Goal: Information Seeking & Learning: Learn about a topic

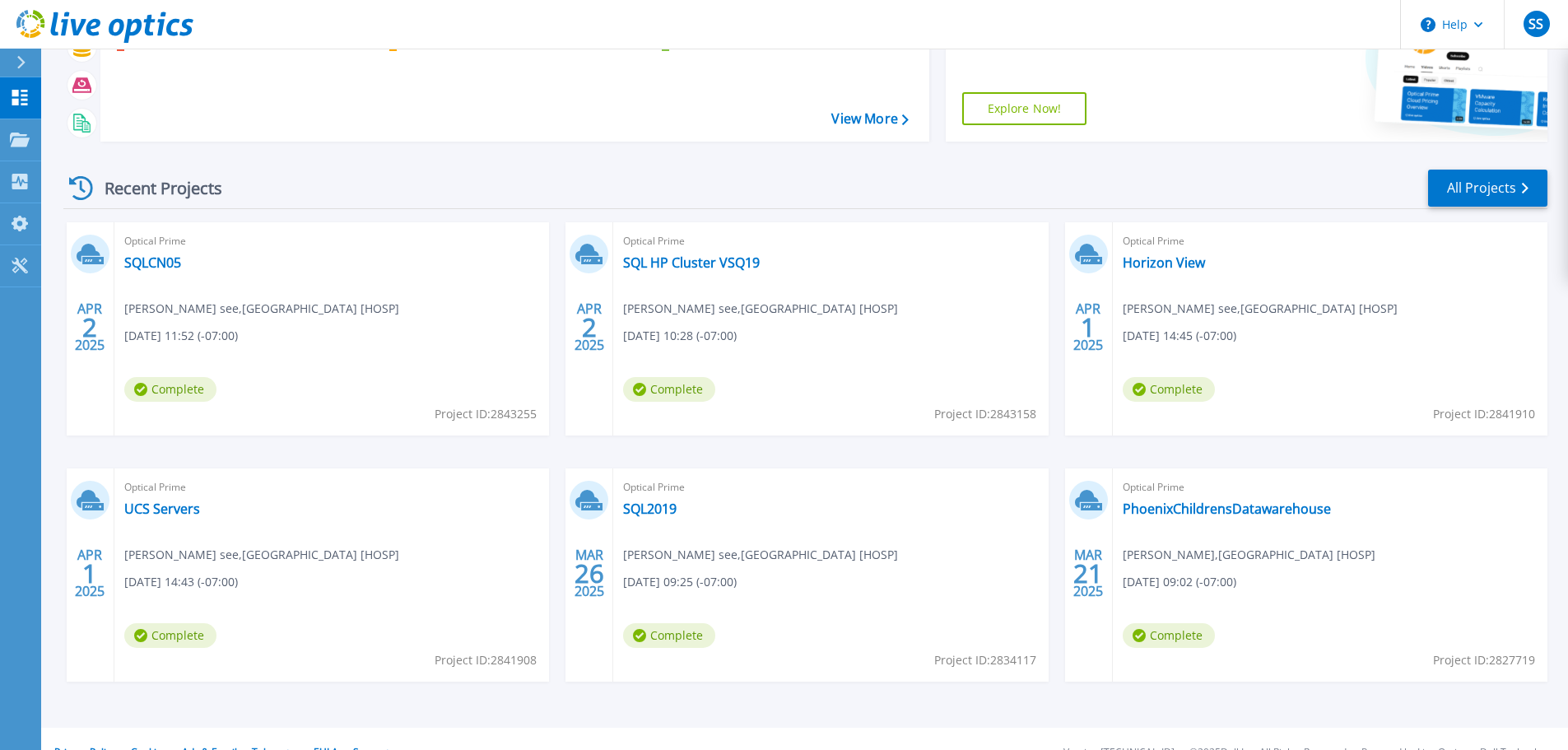
scroll to position [162, 0]
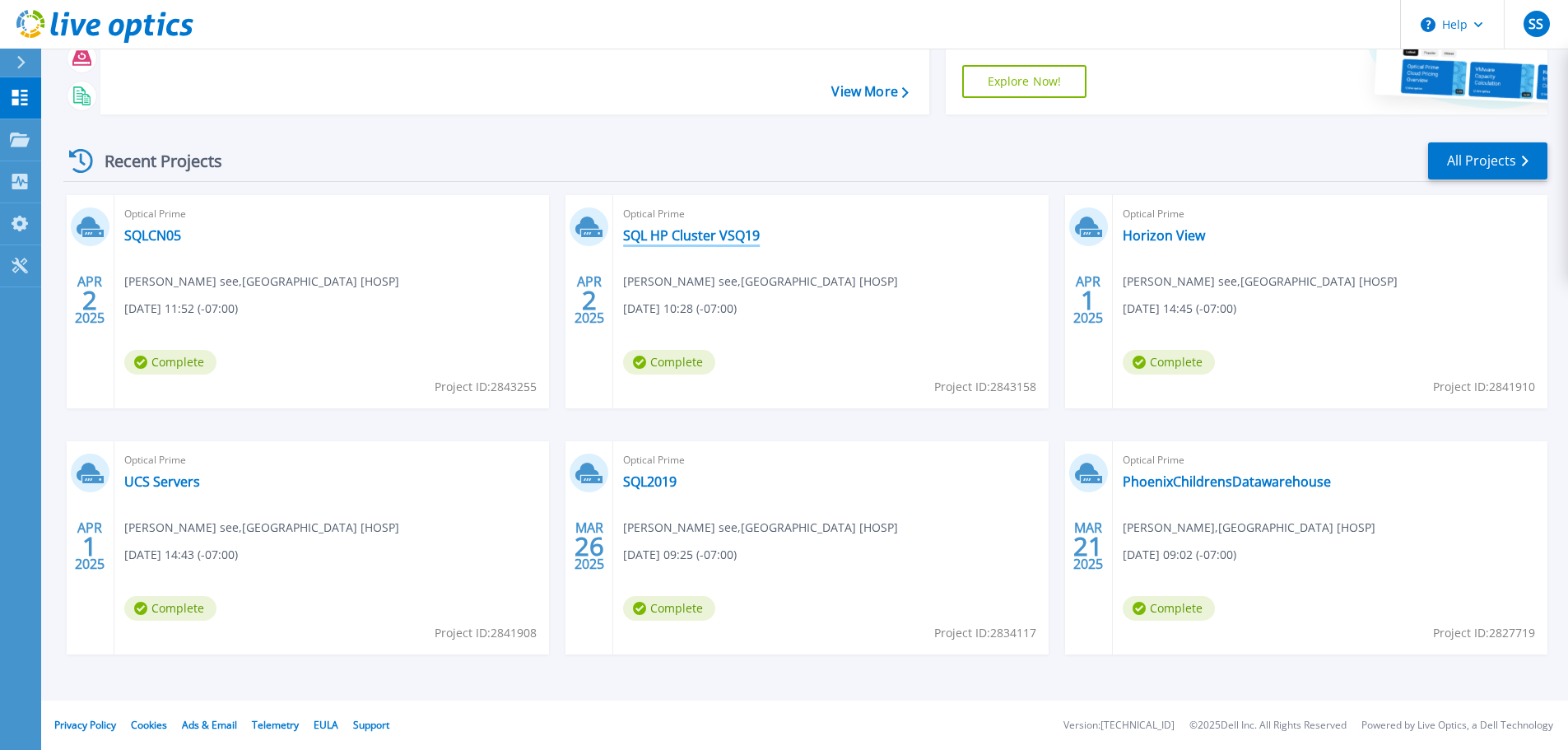
click at [706, 240] on link "SQL HP Cluster VSQ19" at bounding box center [691, 236] width 136 height 16
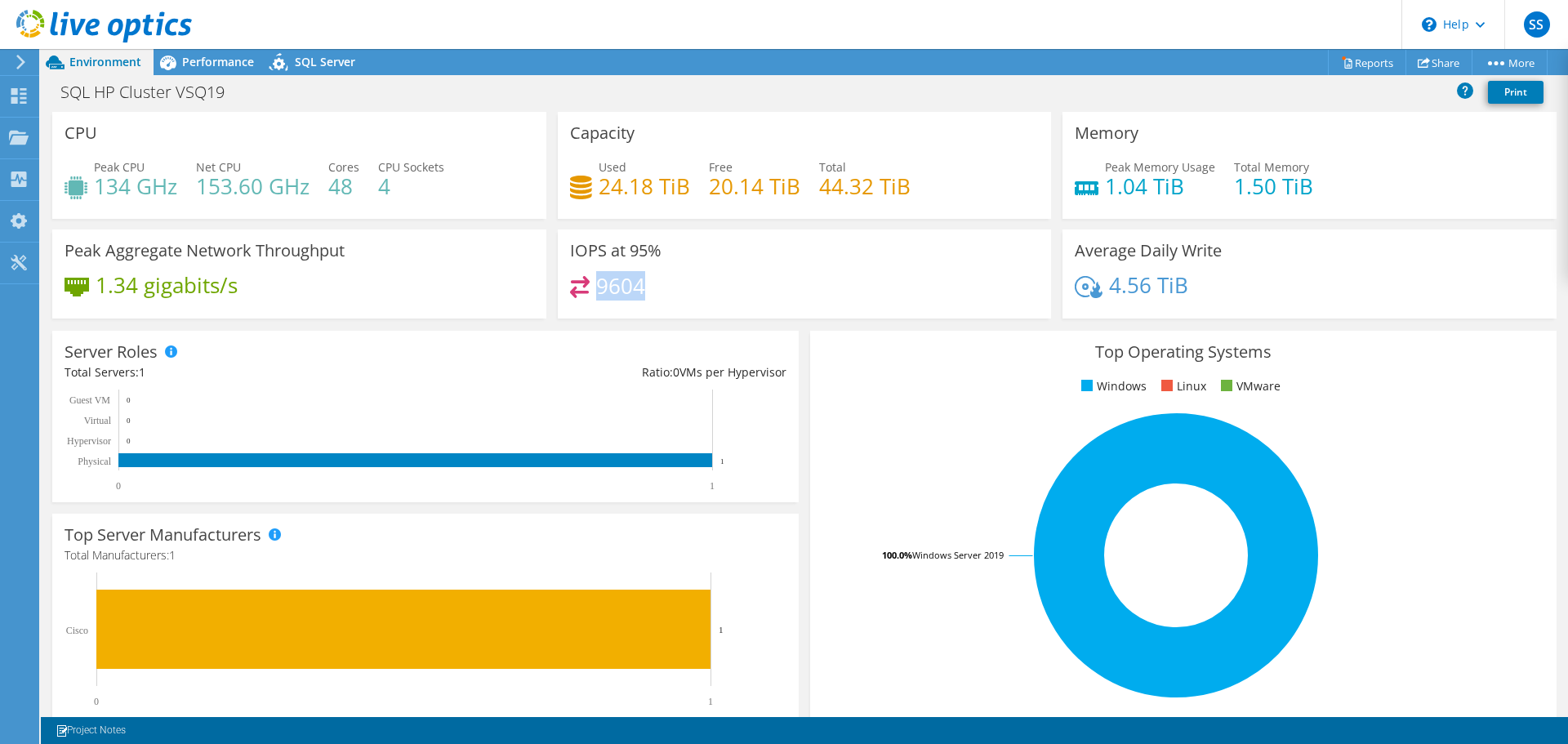
drag, startPoint x: 648, startPoint y: 285, endPoint x: 594, endPoint y: 285, distance: 54.0
click at [594, 285] on div "9604" at bounding box center [805, 293] width 470 height 35
click at [209, 61] on span "Performance" at bounding box center [217, 61] width 72 height 15
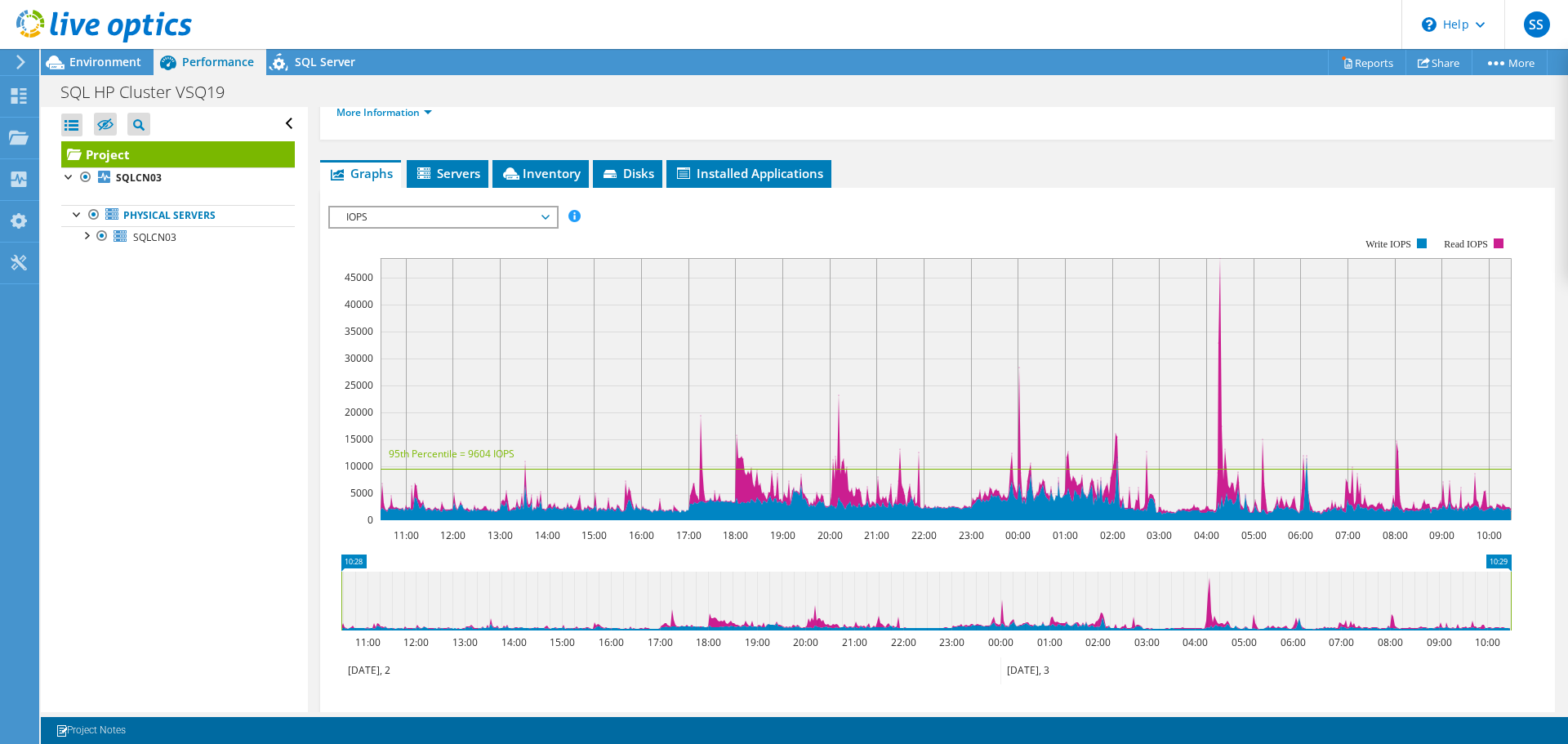
scroll to position [245, 0]
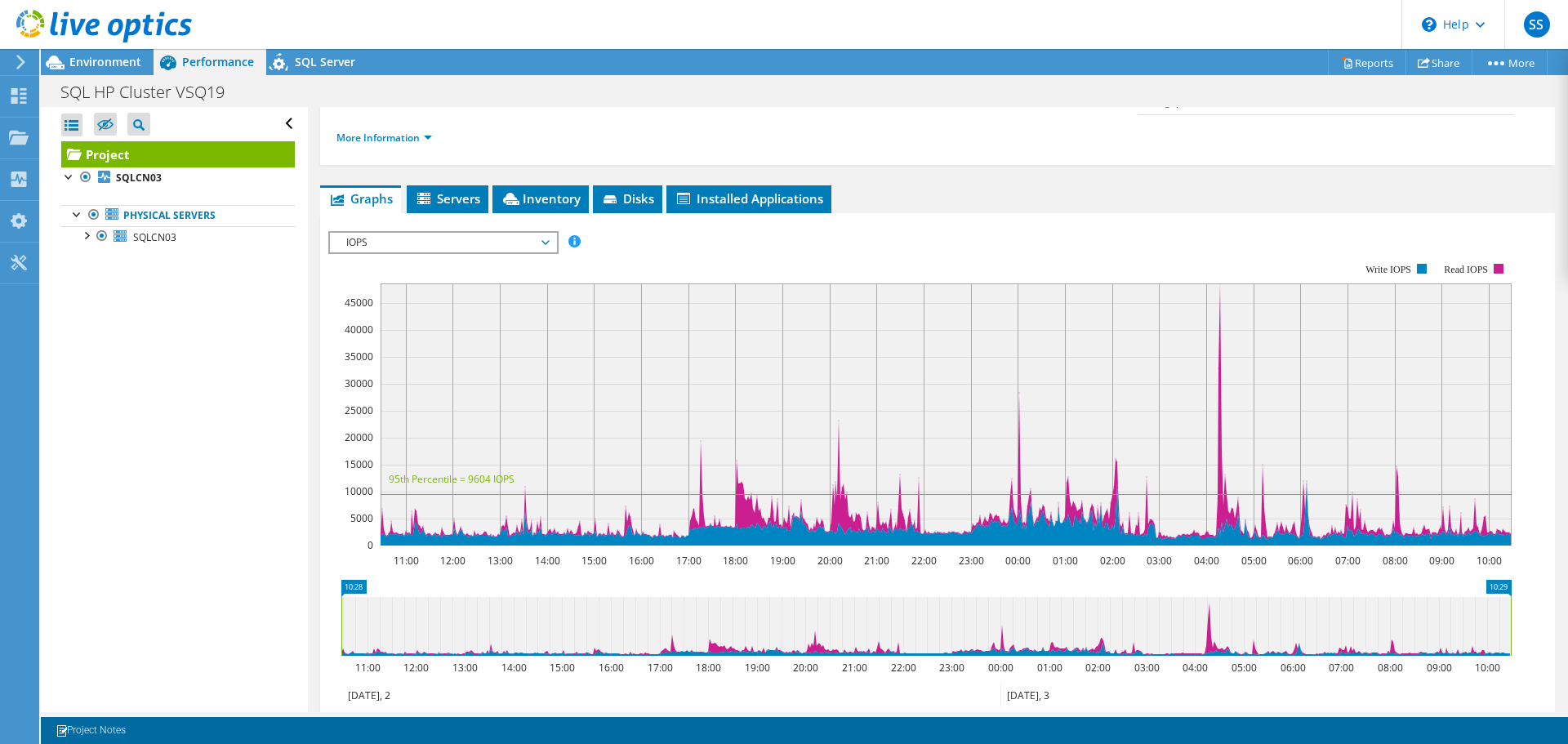
click at [523, 243] on span "IOPS" at bounding box center [443, 243] width 210 height 20
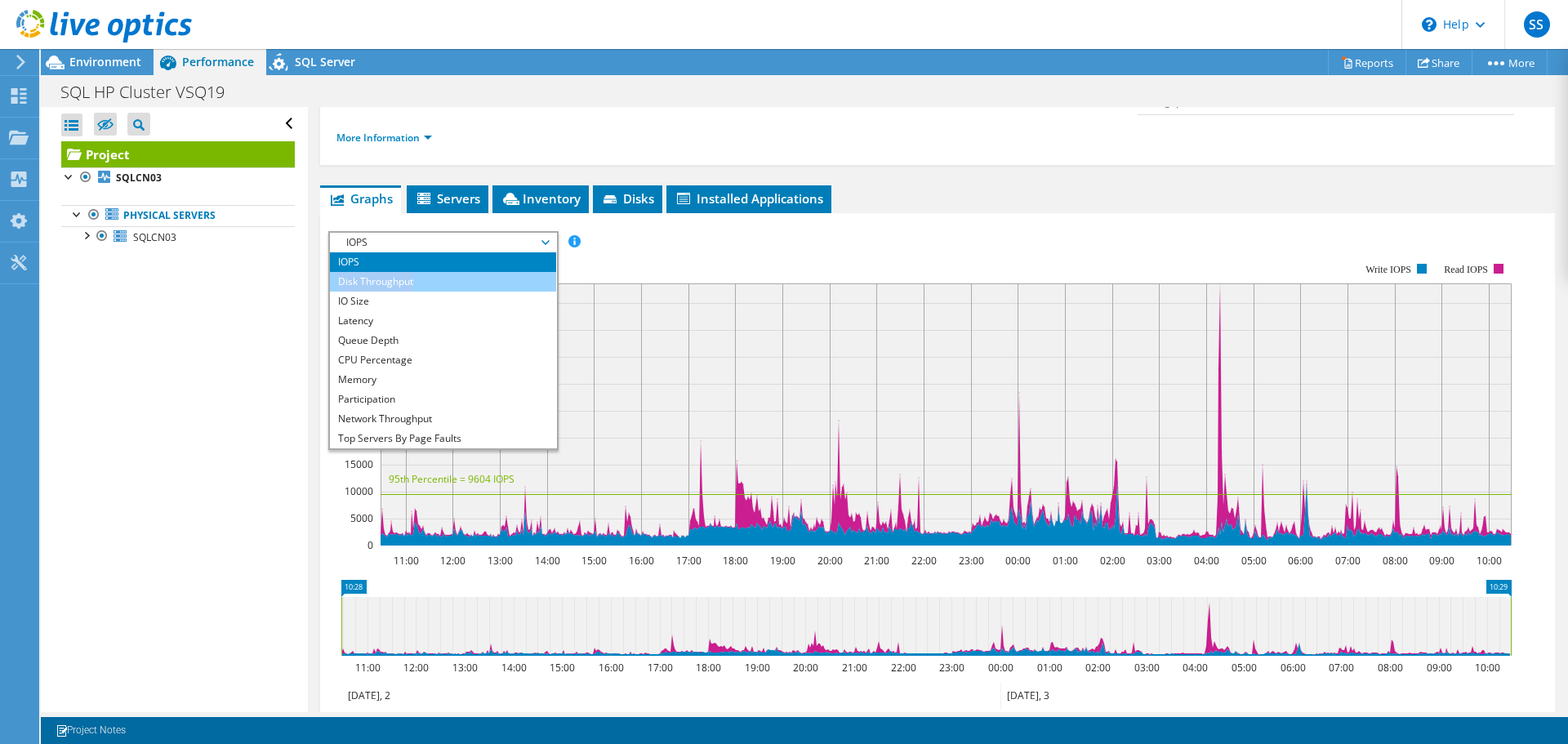
click at [496, 273] on ul "IOPS Disk Throughput IO Size Latency Queue Depth CPU Percentage Memory Page Fau…" at bounding box center [443, 350] width 226 height 196
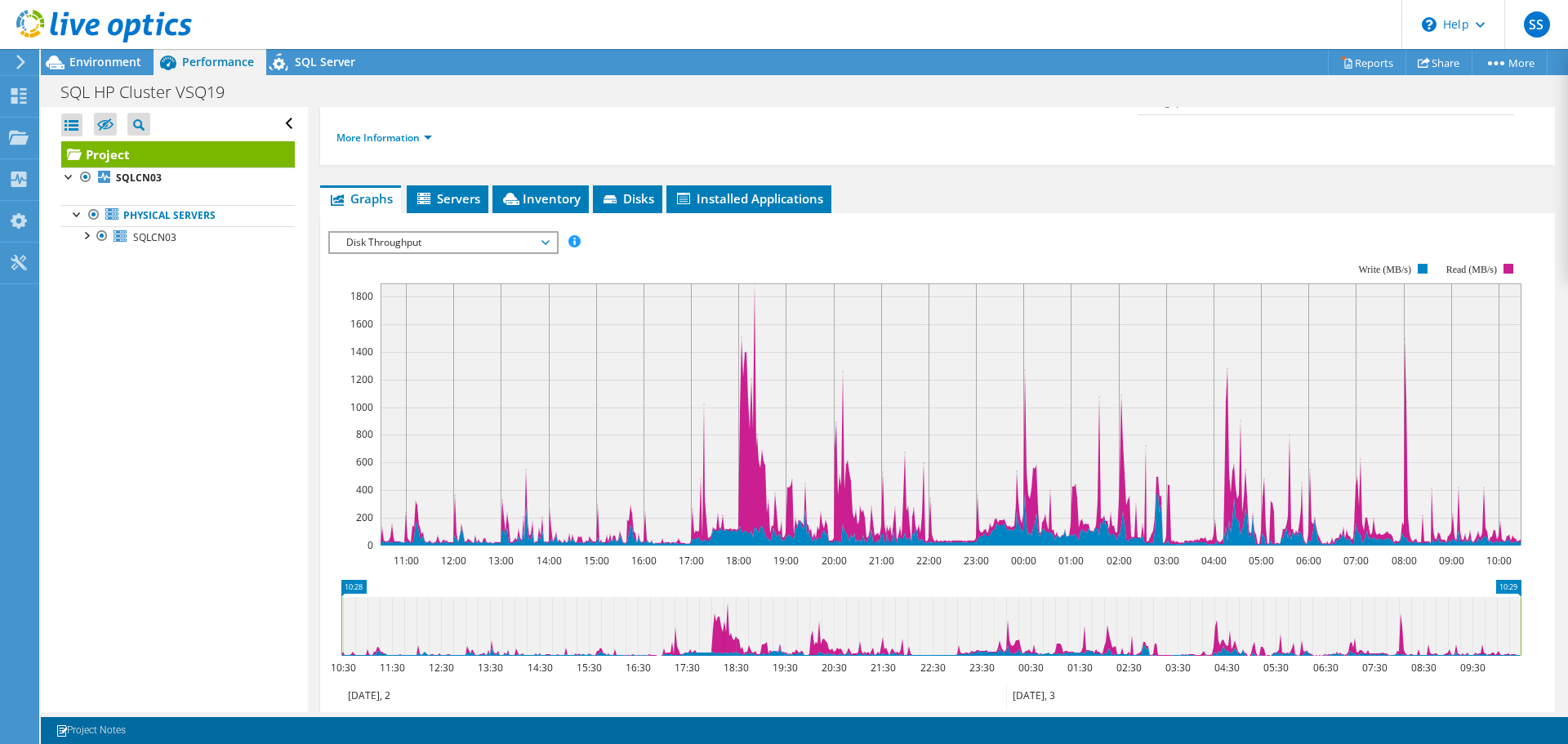
click at [510, 248] on span "Disk Throughput" at bounding box center [443, 243] width 210 height 20
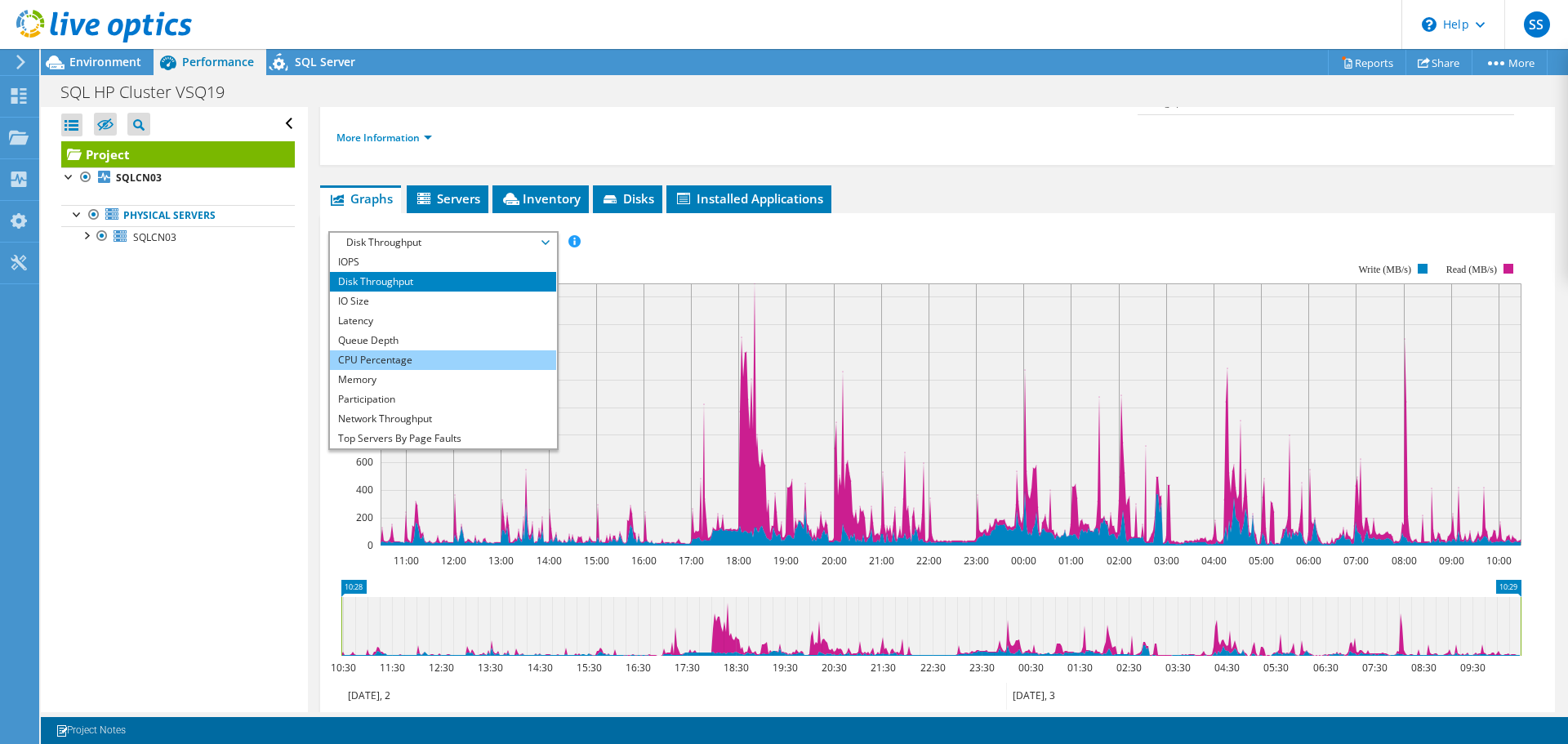
click at [449, 353] on li "CPU Percentage" at bounding box center [443, 360] width 226 height 20
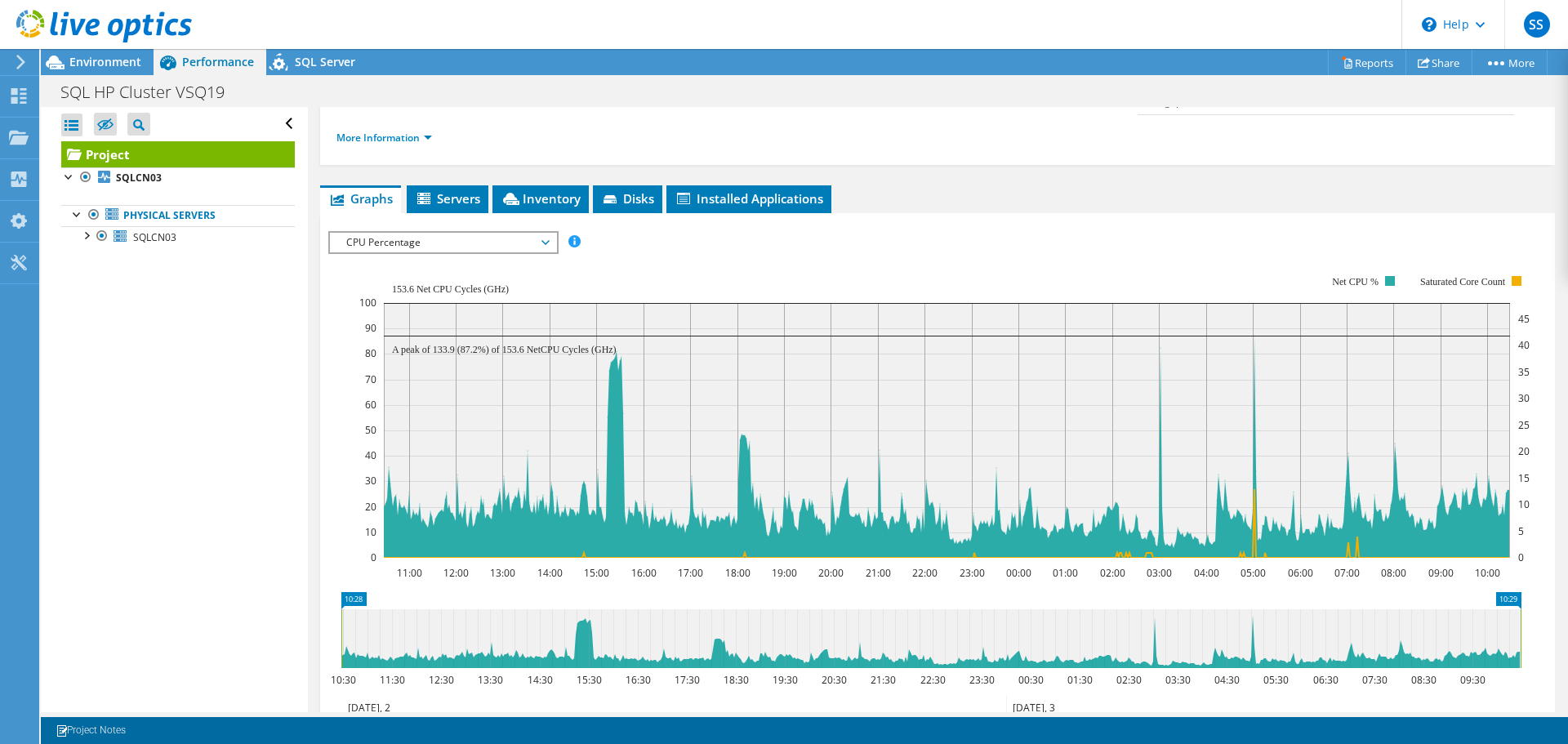
click at [79, 51] on div at bounding box center [96, 27] width 192 height 55
click at [87, 57] on span "Environment" at bounding box center [106, 61] width 72 height 15
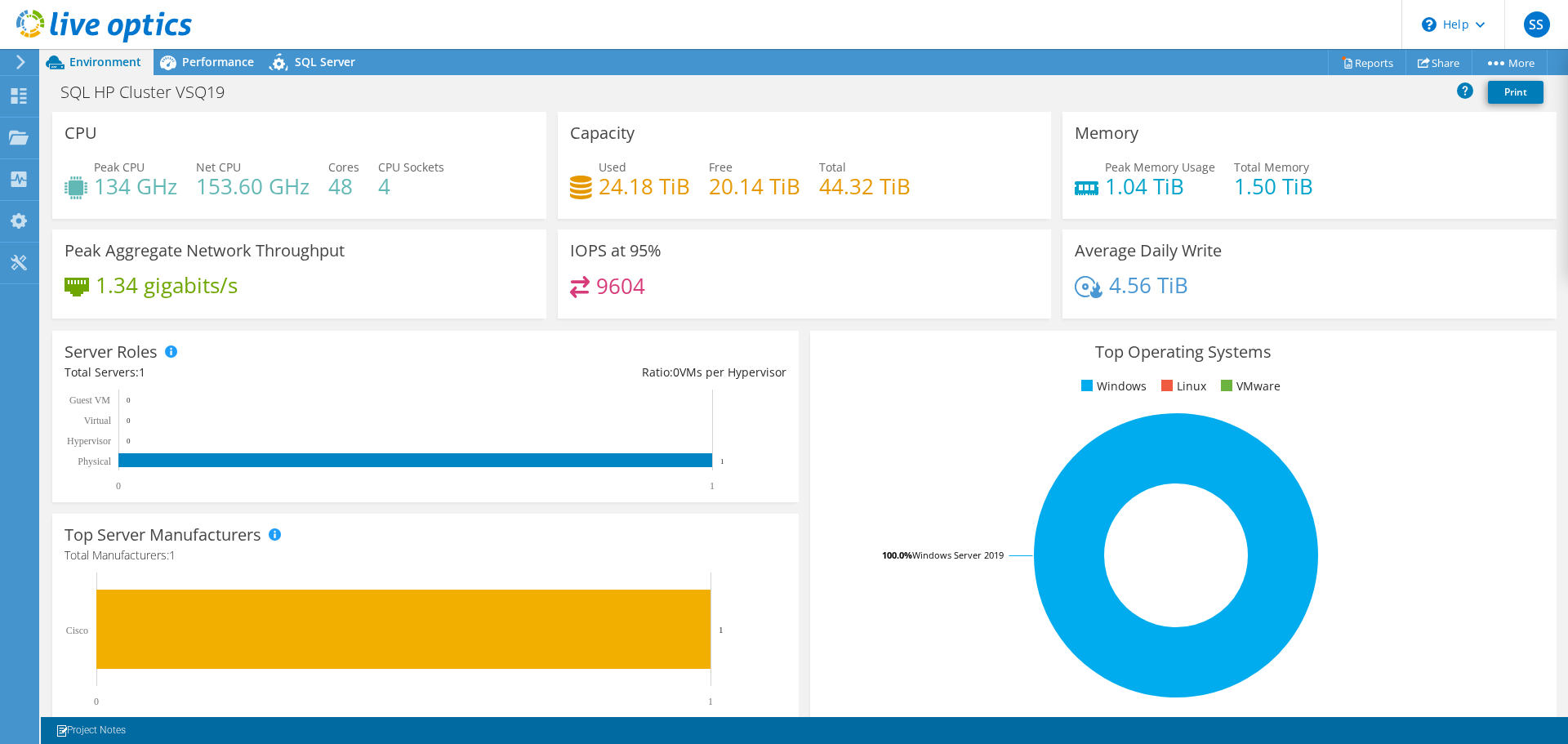
click at [26, 56] on icon at bounding box center [21, 62] width 13 height 14
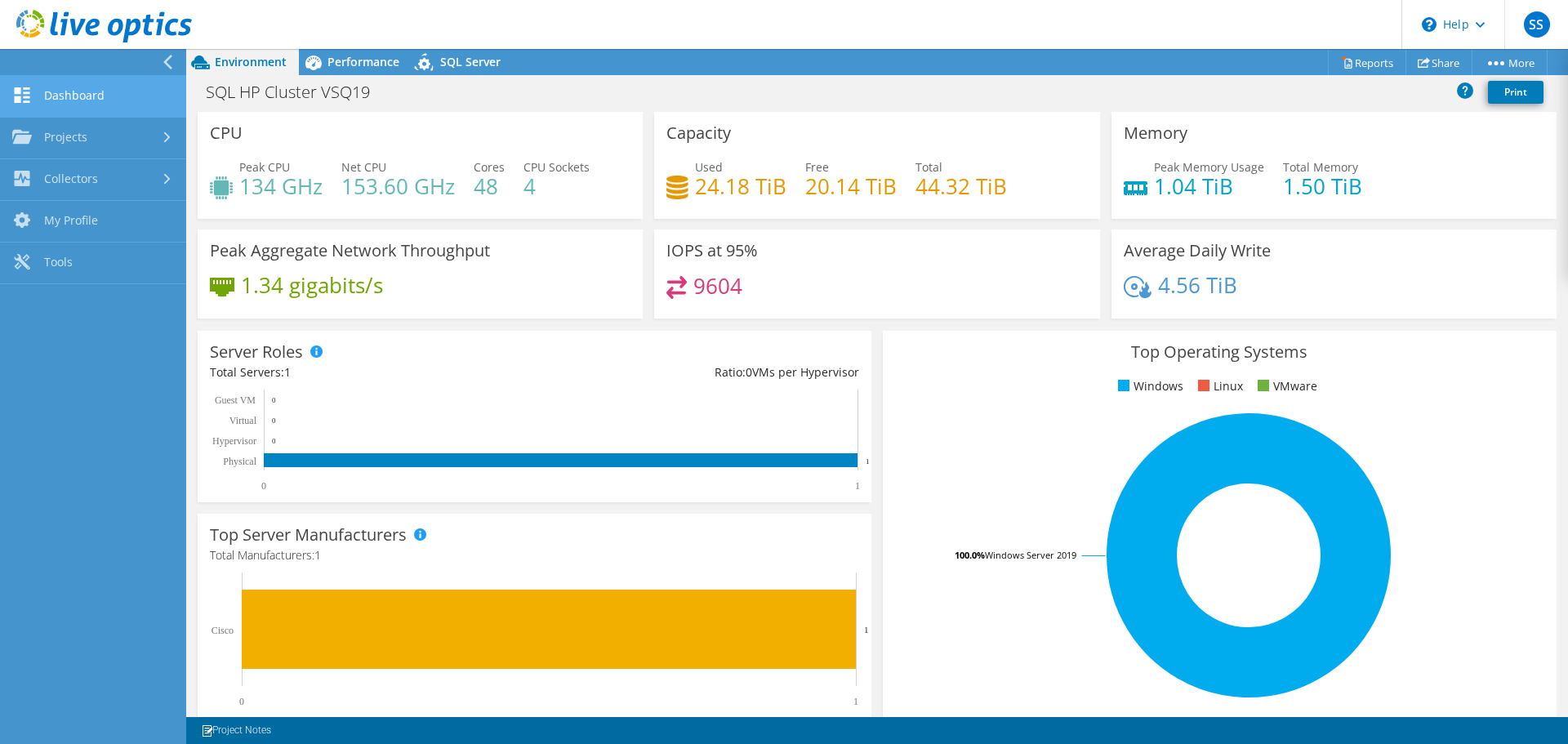
click at [76, 98] on link "Dashboard" at bounding box center [93, 97] width 186 height 42
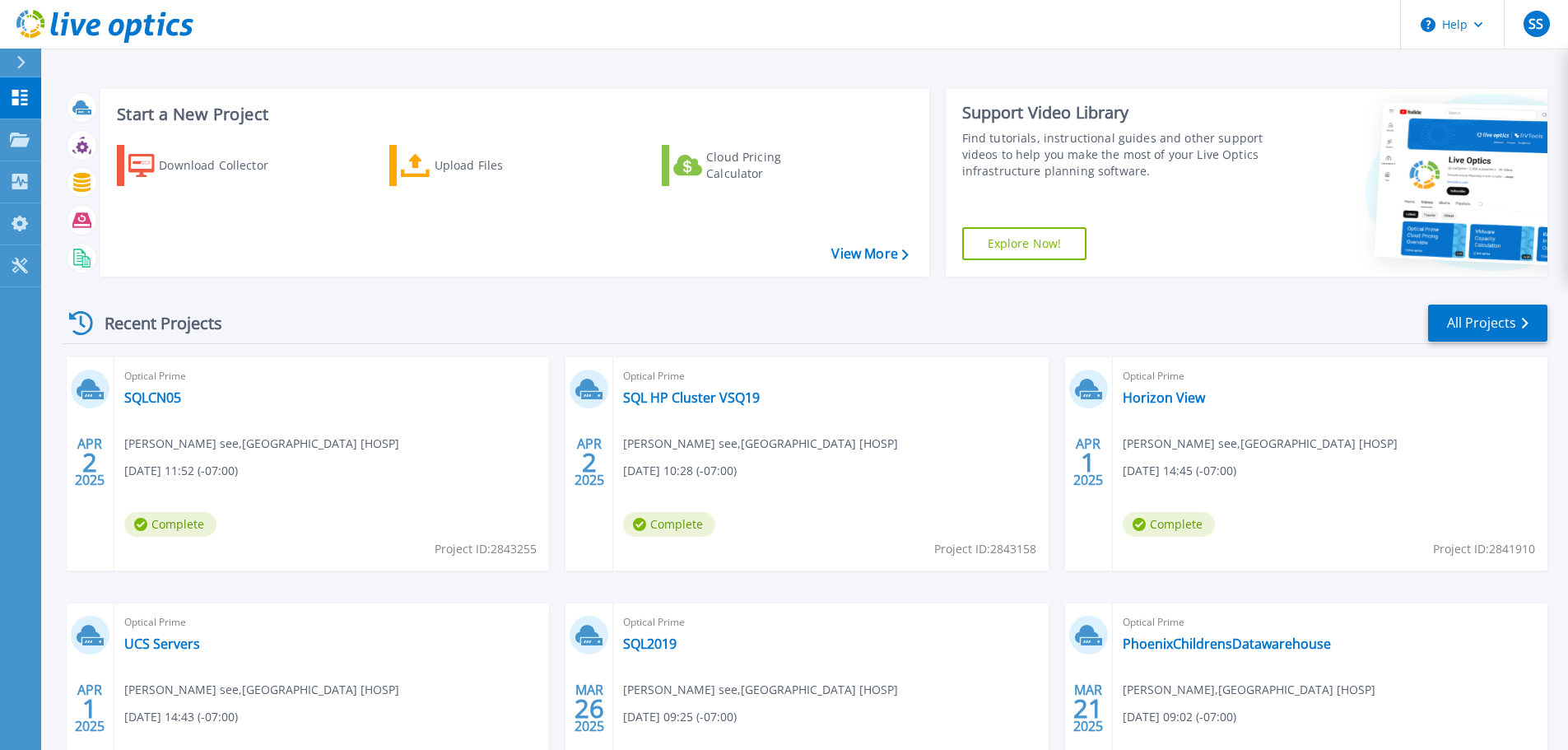
scroll to position [82, 0]
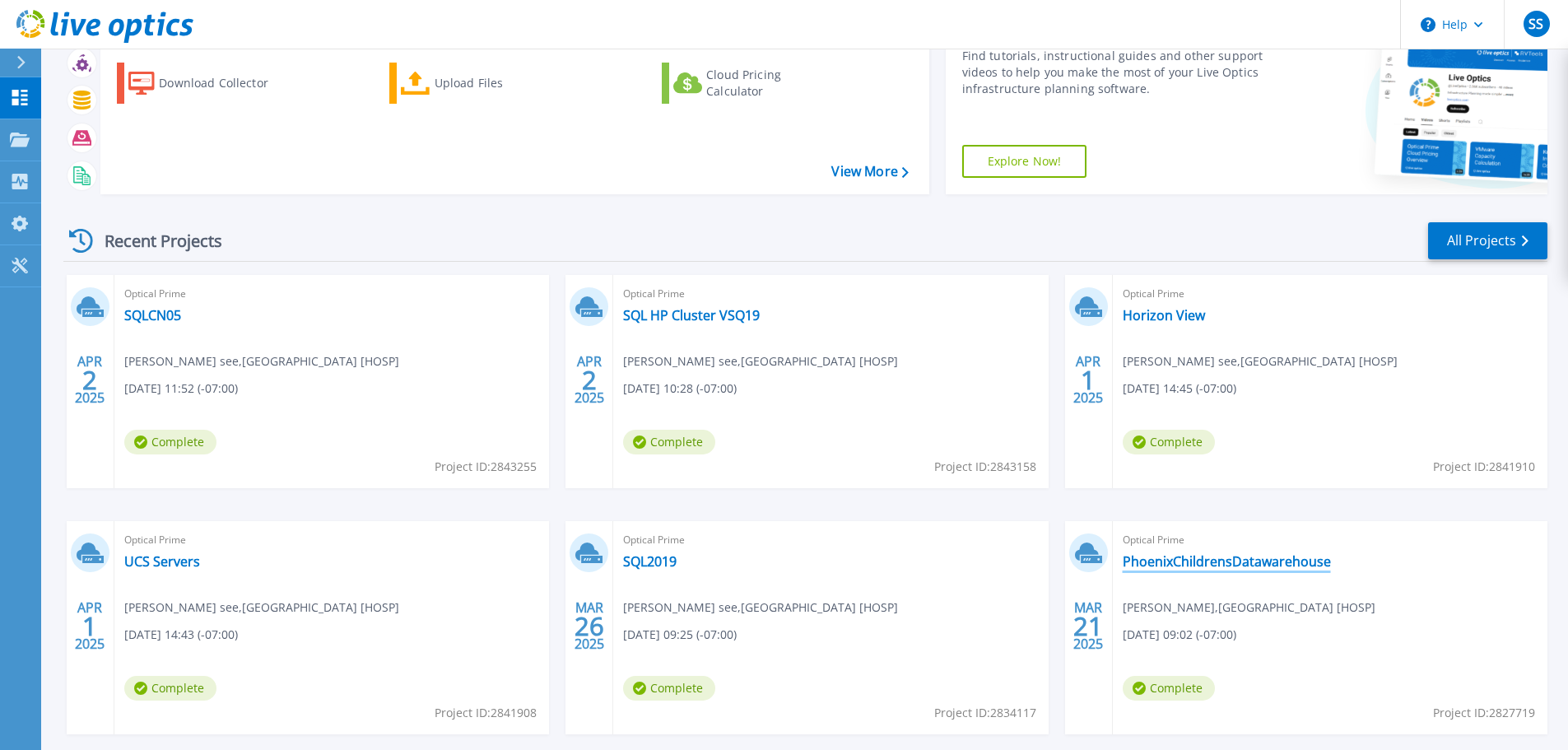
click at [1275, 569] on link "PhoenixChildrensDatawarehouse" at bounding box center [1227, 561] width 208 height 16
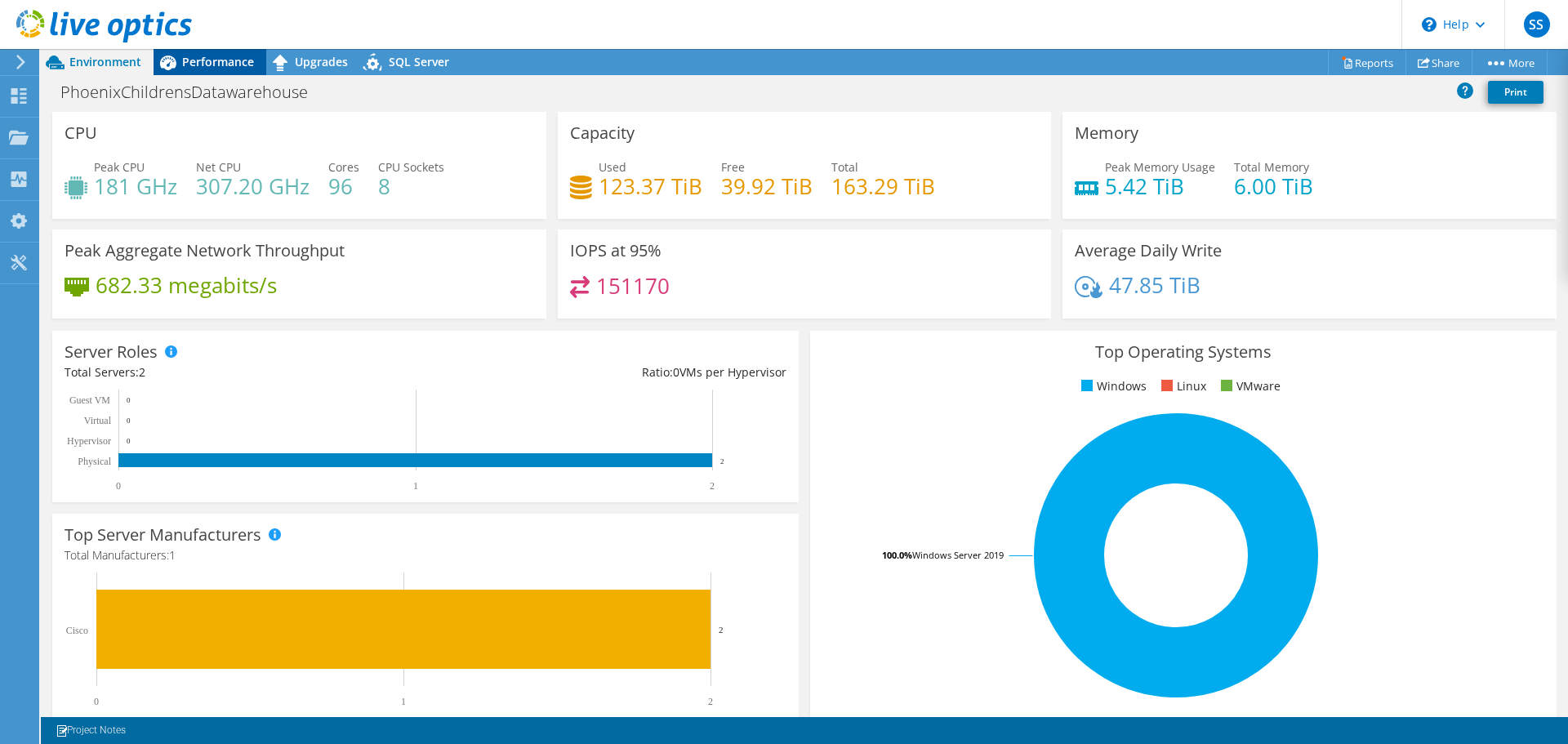
click at [208, 64] on span "Performance" at bounding box center [217, 61] width 72 height 15
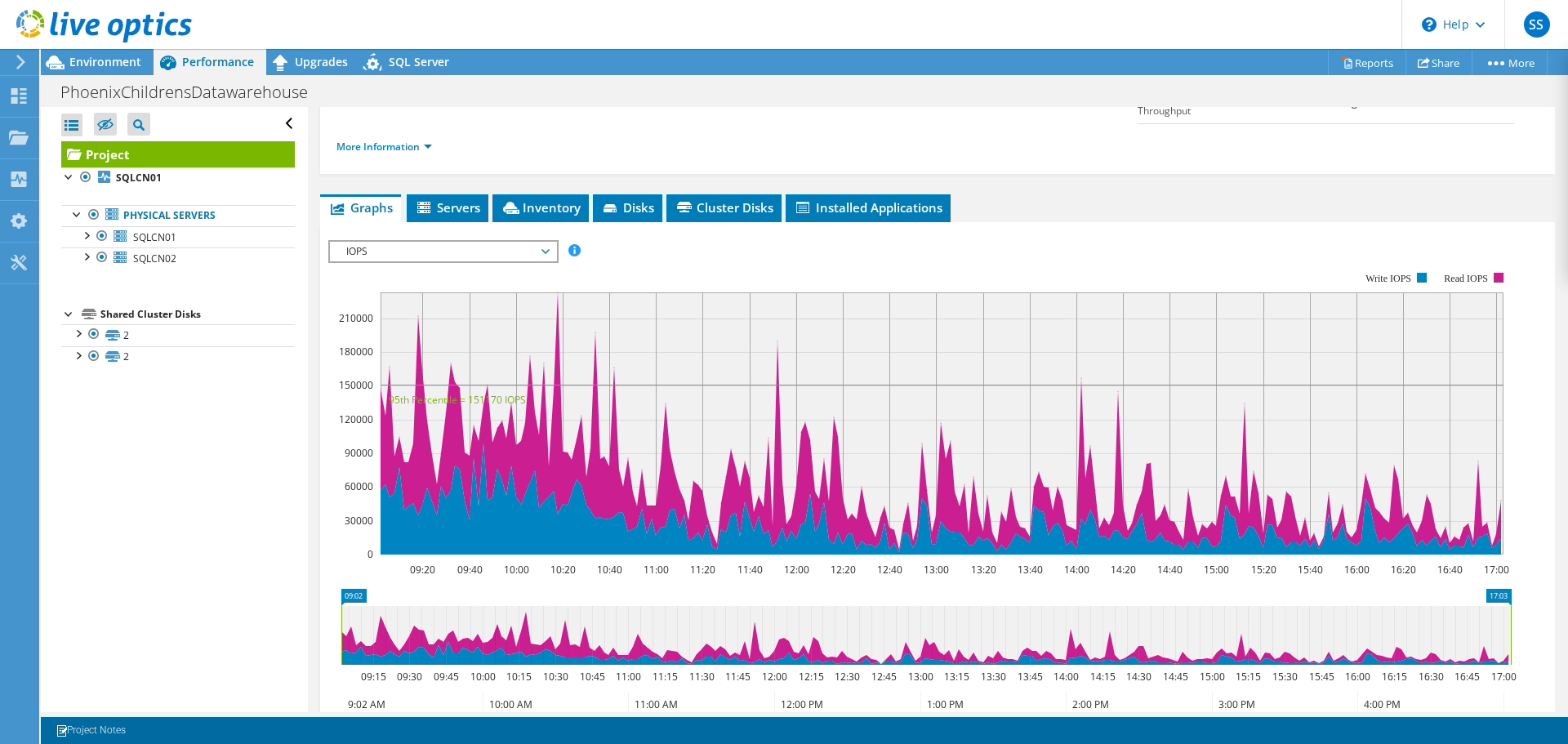
scroll to position [245, 0]
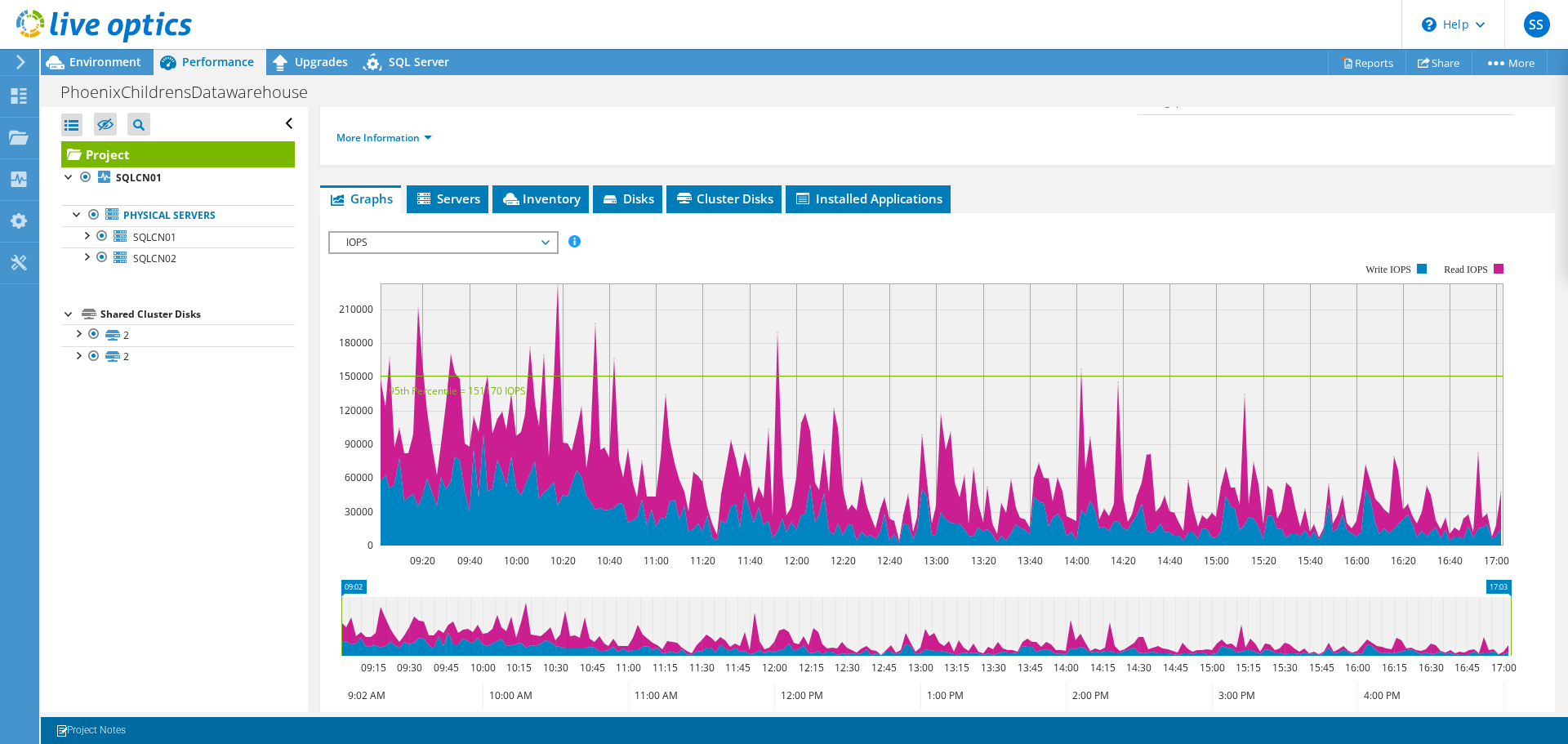
click at [538, 241] on span "IOPS" at bounding box center [443, 243] width 210 height 20
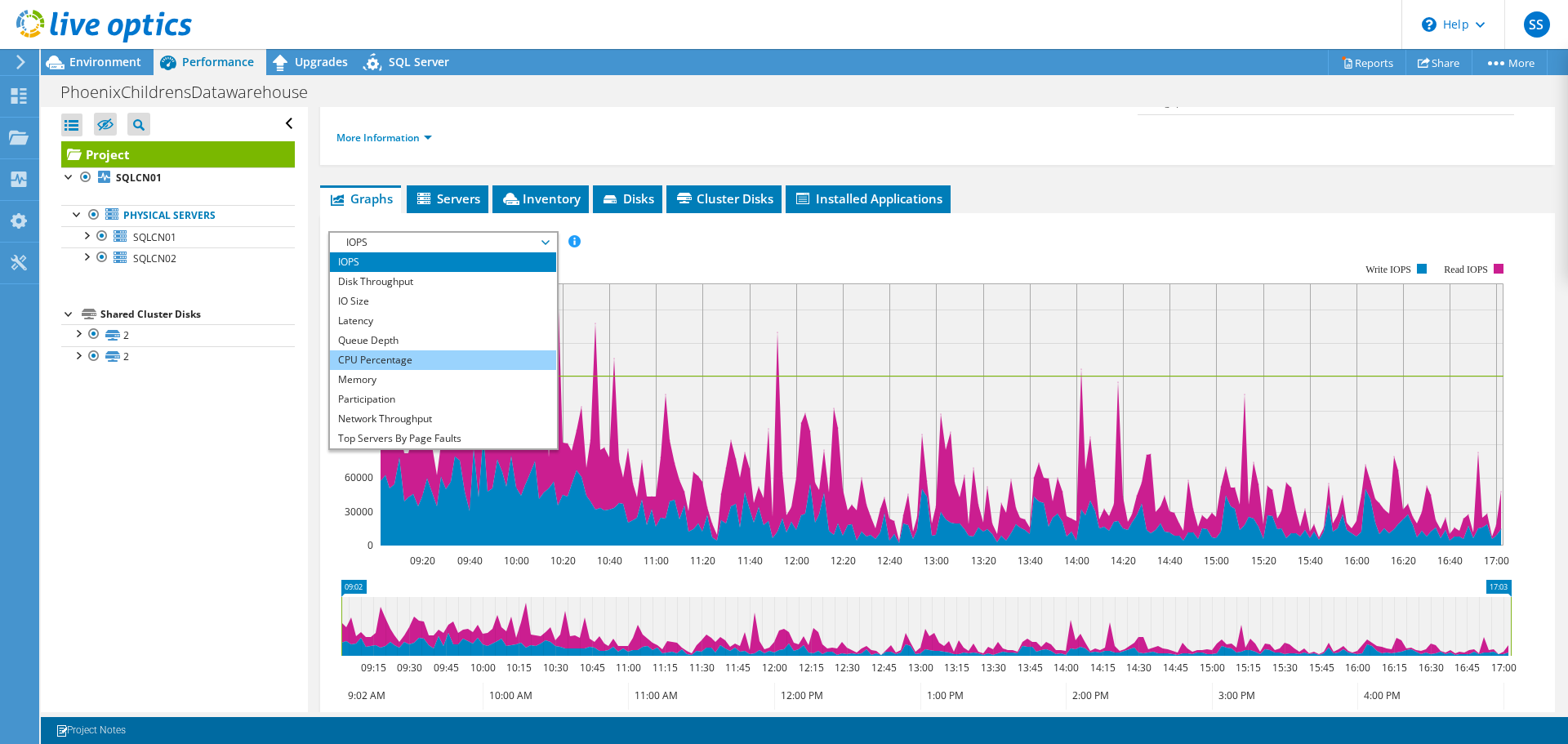
click at [481, 351] on li "CPU Percentage" at bounding box center [443, 360] width 226 height 20
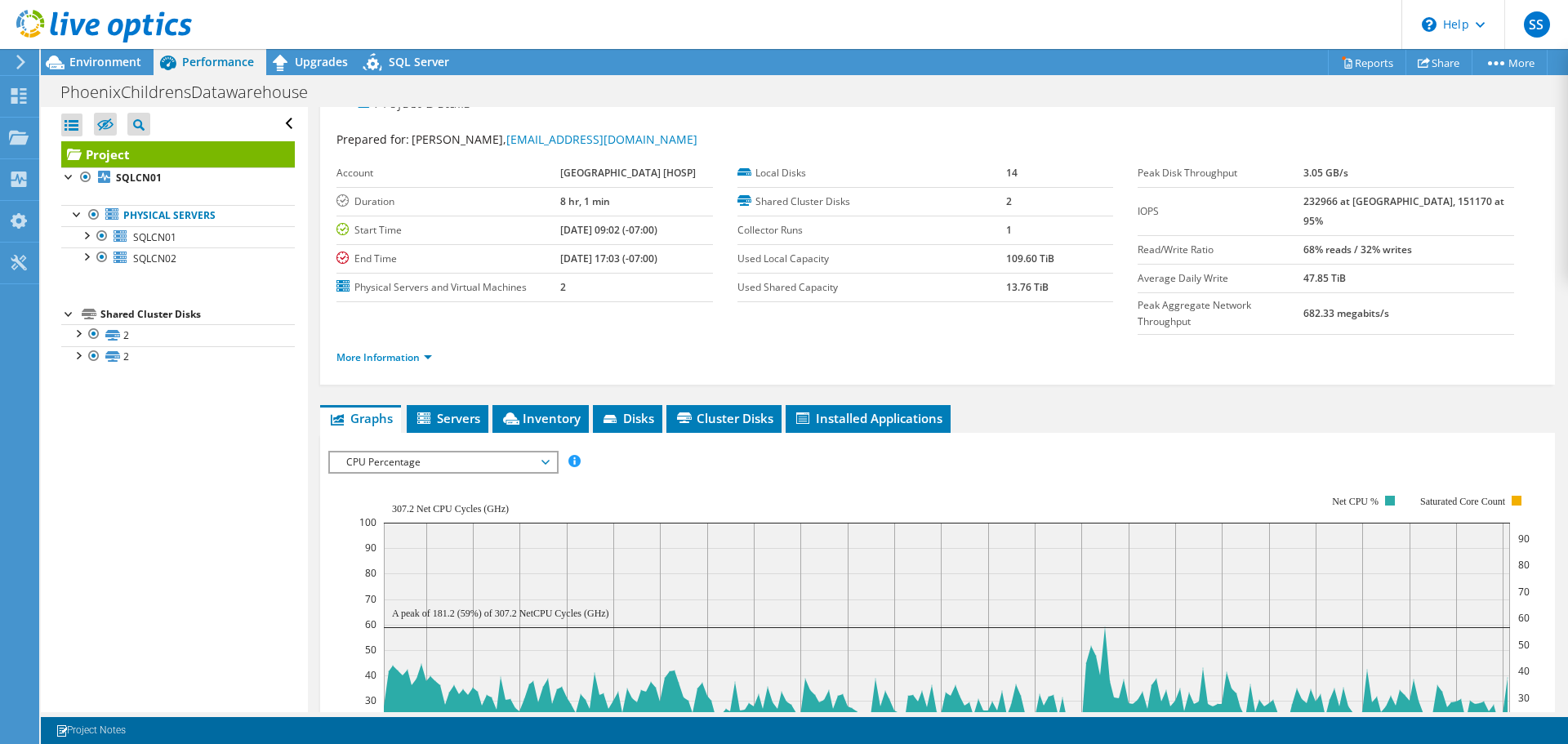
scroll to position [0, 0]
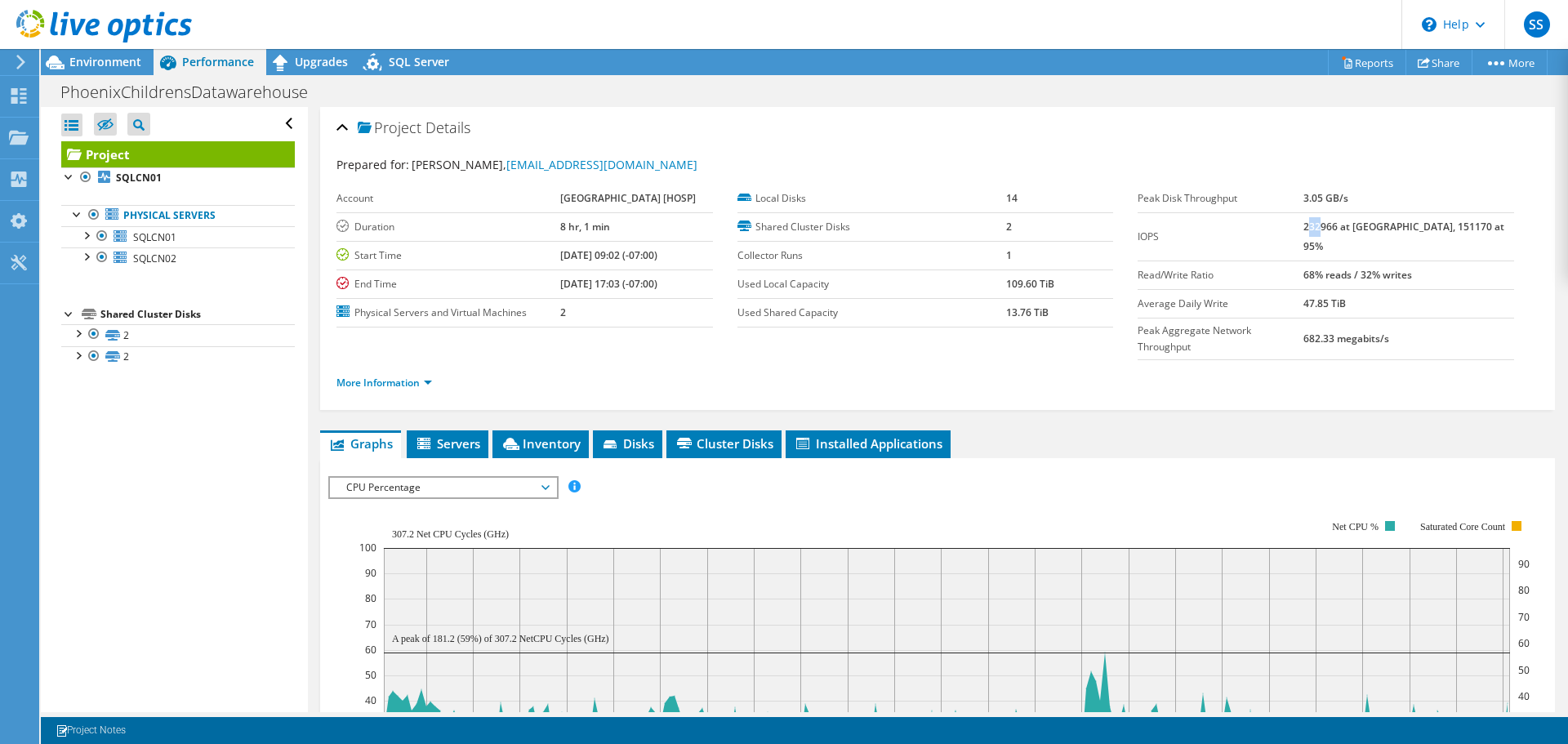
drag, startPoint x: 1342, startPoint y: 229, endPoint x: 1354, endPoint y: 230, distance: 12.0
click at [1354, 230] on b "232966 at Peak, 151170 at 95%" at bounding box center [1403, 235] width 200 height 33
click at [1376, 234] on td "232966 at Peak, 151170 at 95%" at bounding box center [1408, 236] width 210 height 48
click at [108, 64] on span "Environment" at bounding box center [106, 61] width 72 height 15
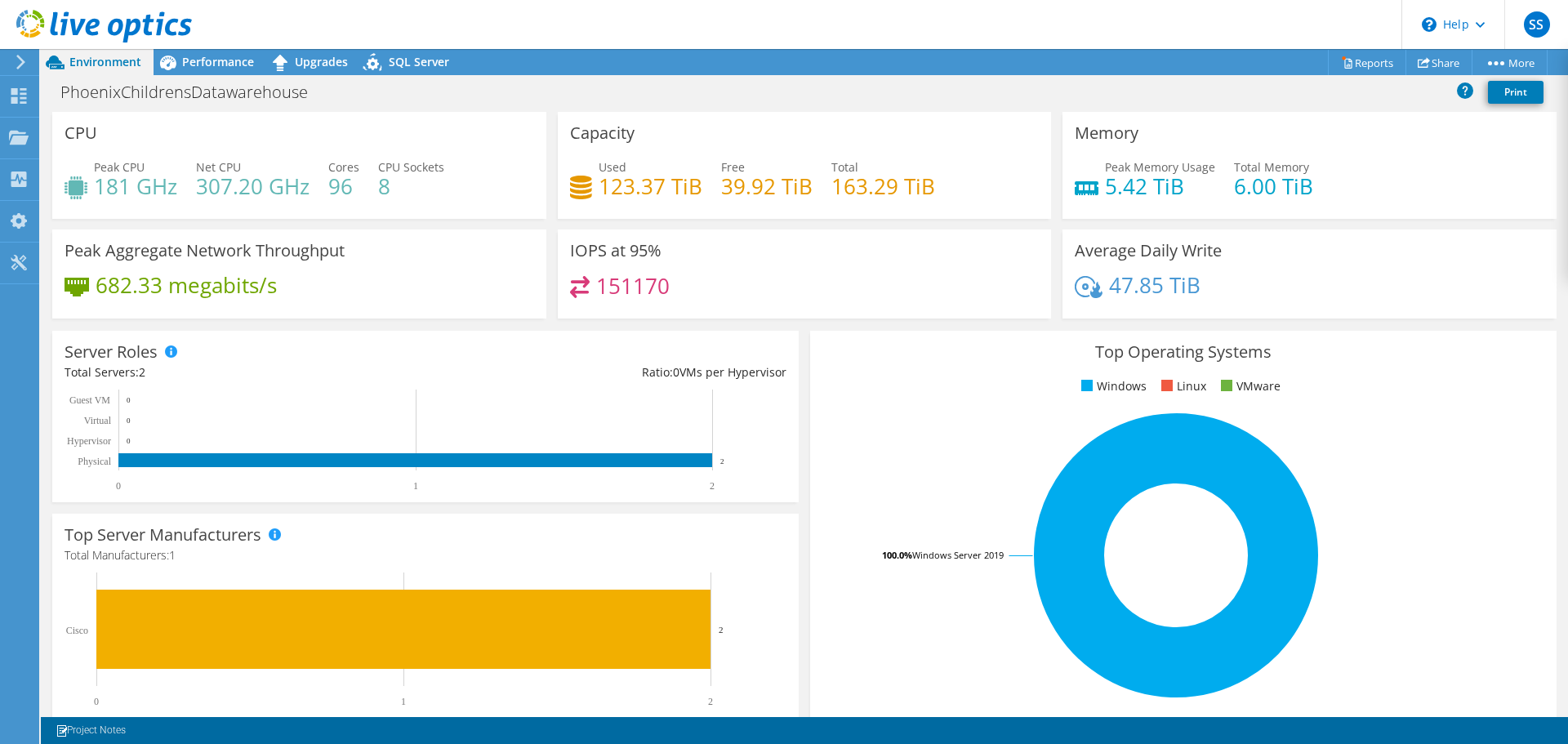
click at [18, 63] on icon at bounding box center [21, 62] width 13 height 14
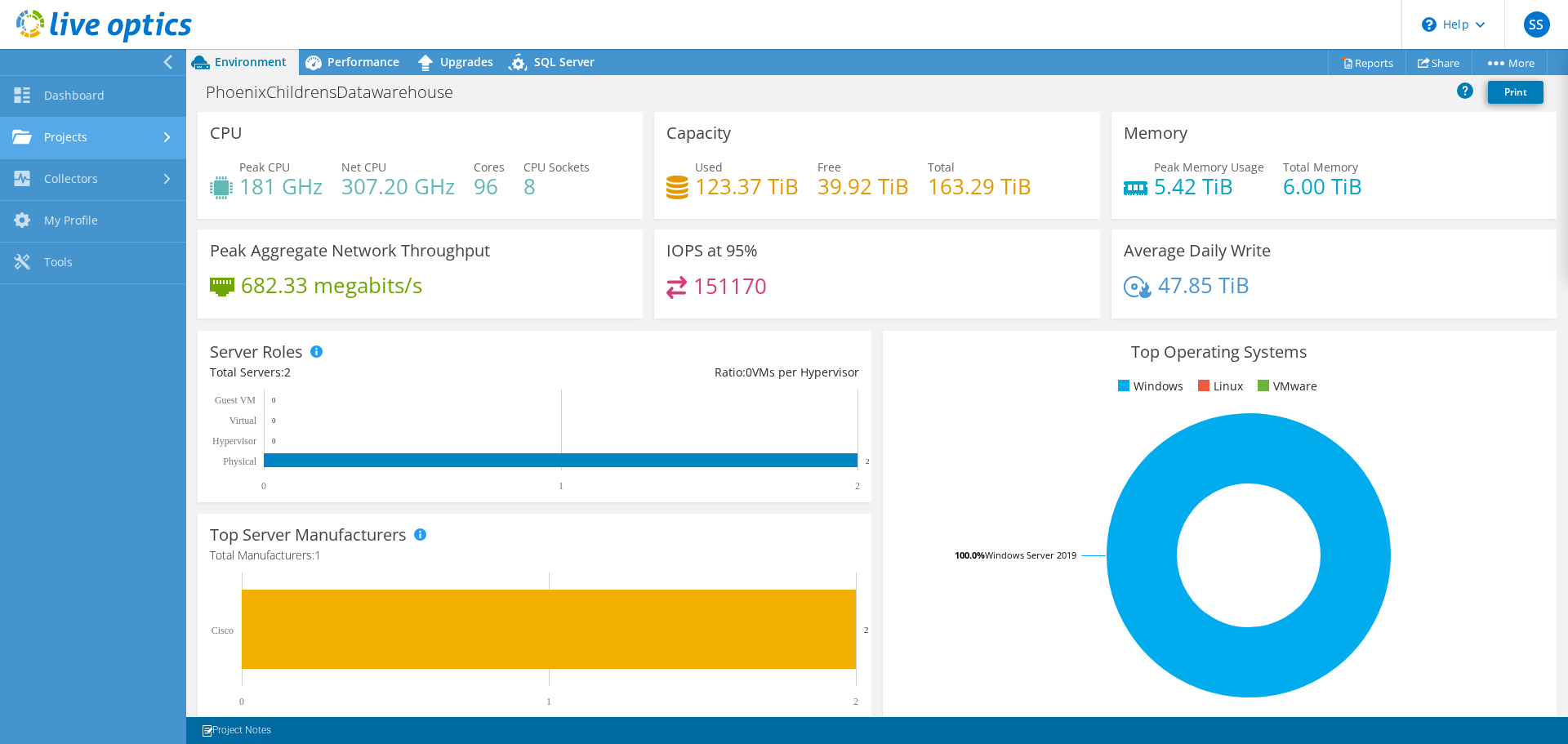
click at [81, 134] on link "Projects" at bounding box center [93, 138] width 186 height 42
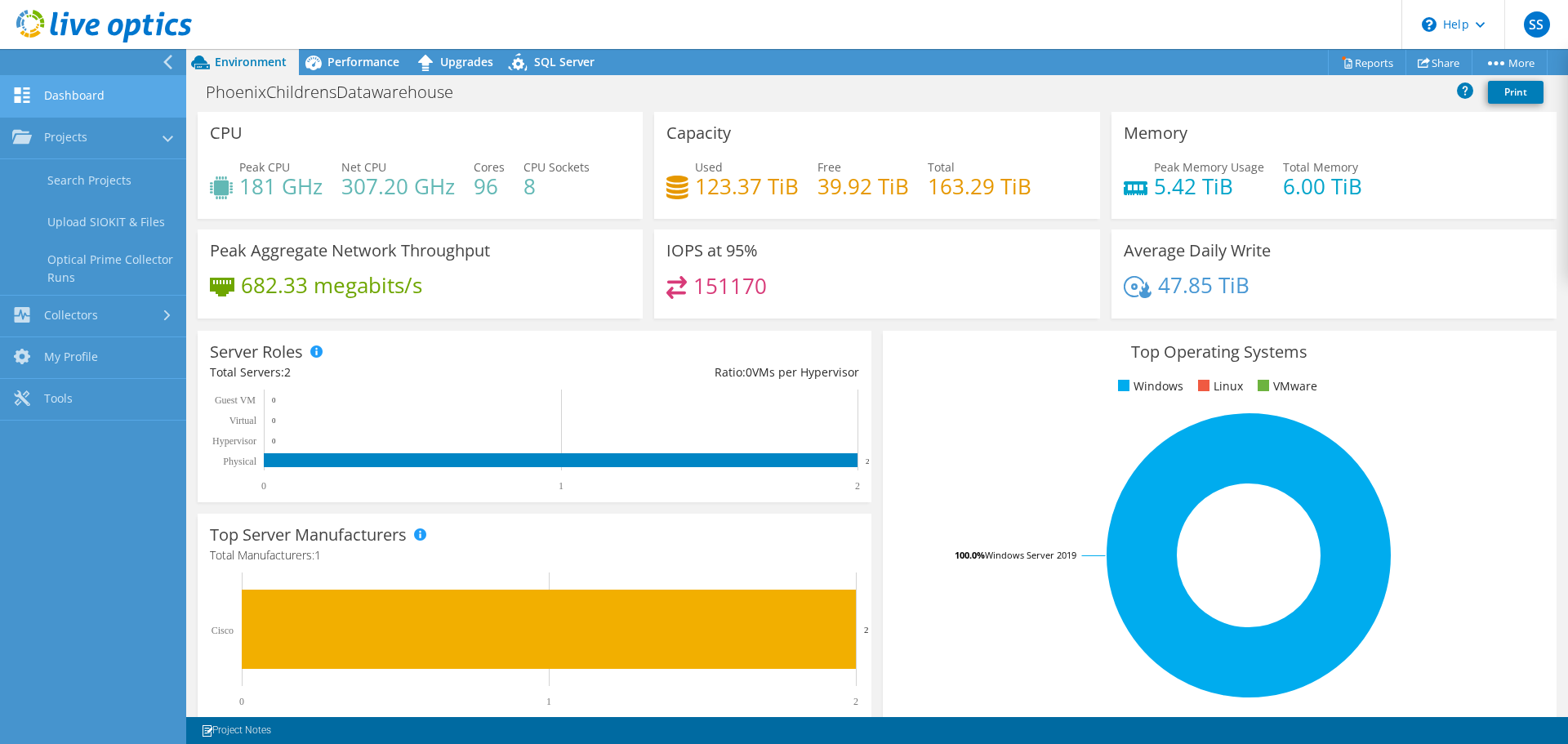
click at [95, 85] on link "Dashboard" at bounding box center [93, 97] width 186 height 42
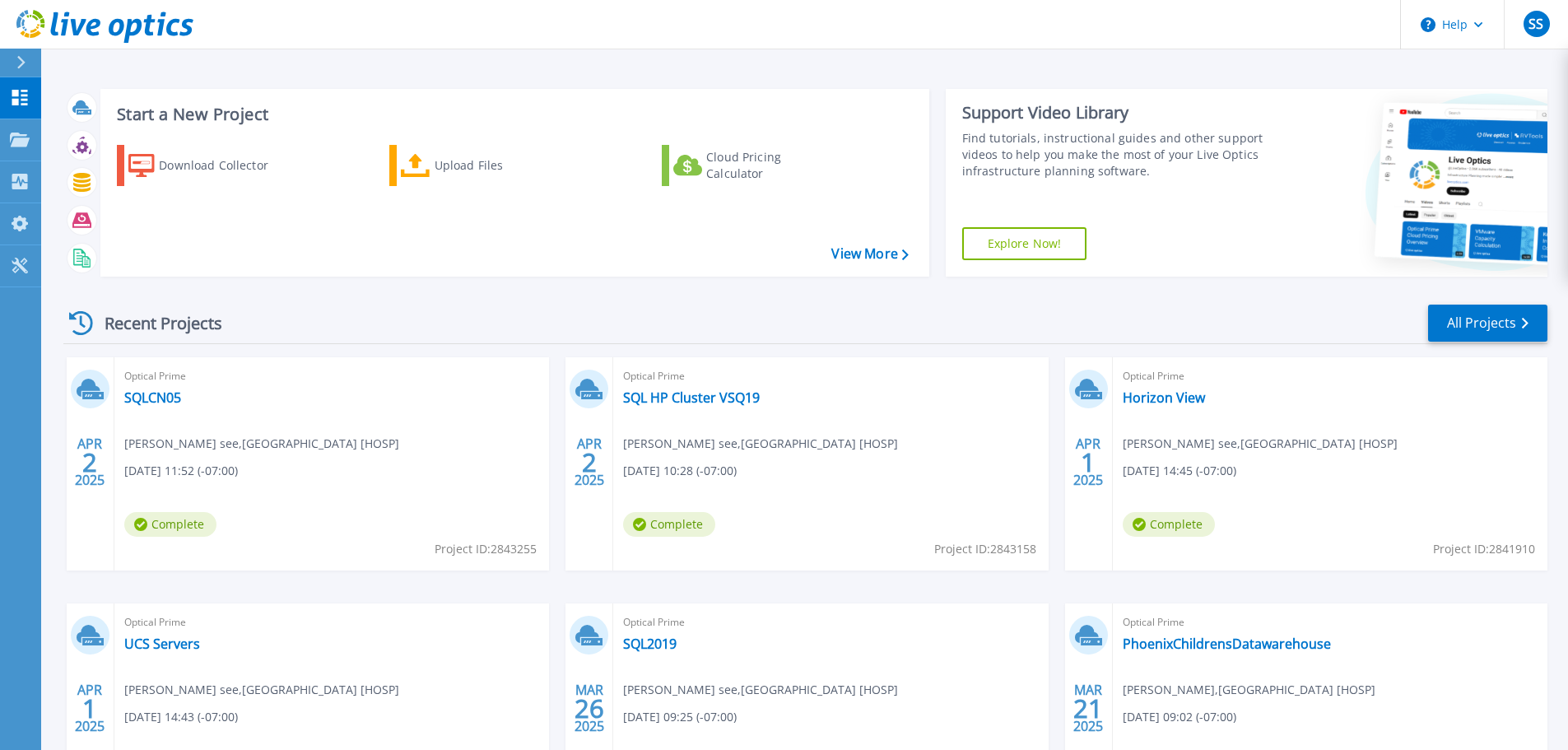
click at [722, 409] on div "Optical Prime SQL HP Cluster VSQ19 [PERSON_NAME] see , [GEOGRAPHIC_DATA] [HOSP]…" at bounding box center [831, 464] width 435 height 213
click at [719, 397] on link "SQL HP Cluster VSQ19" at bounding box center [691, 398] width 136 height 16
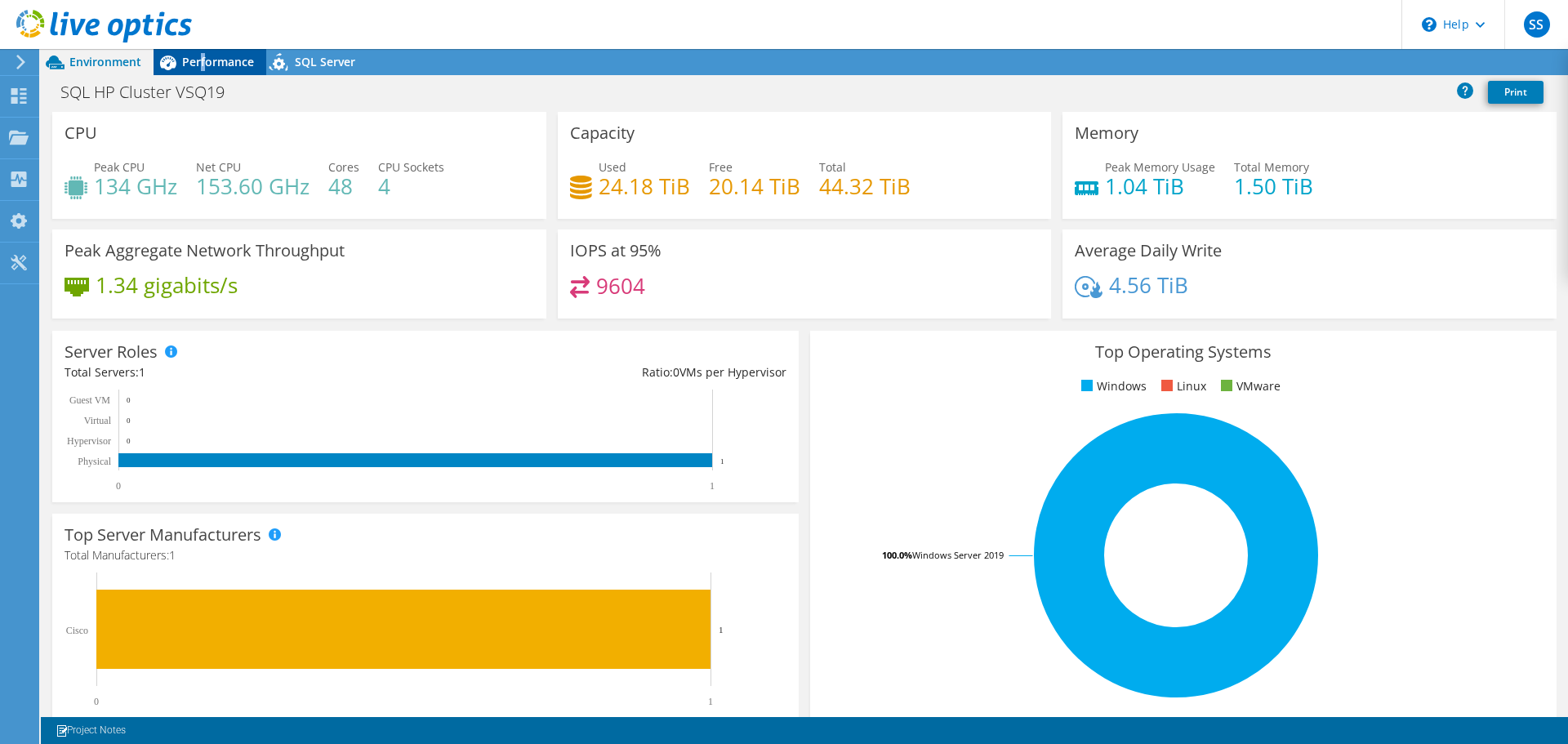
click at [200, 55] on span "Performance" at bounding box center [217, 61] width 72 height 15
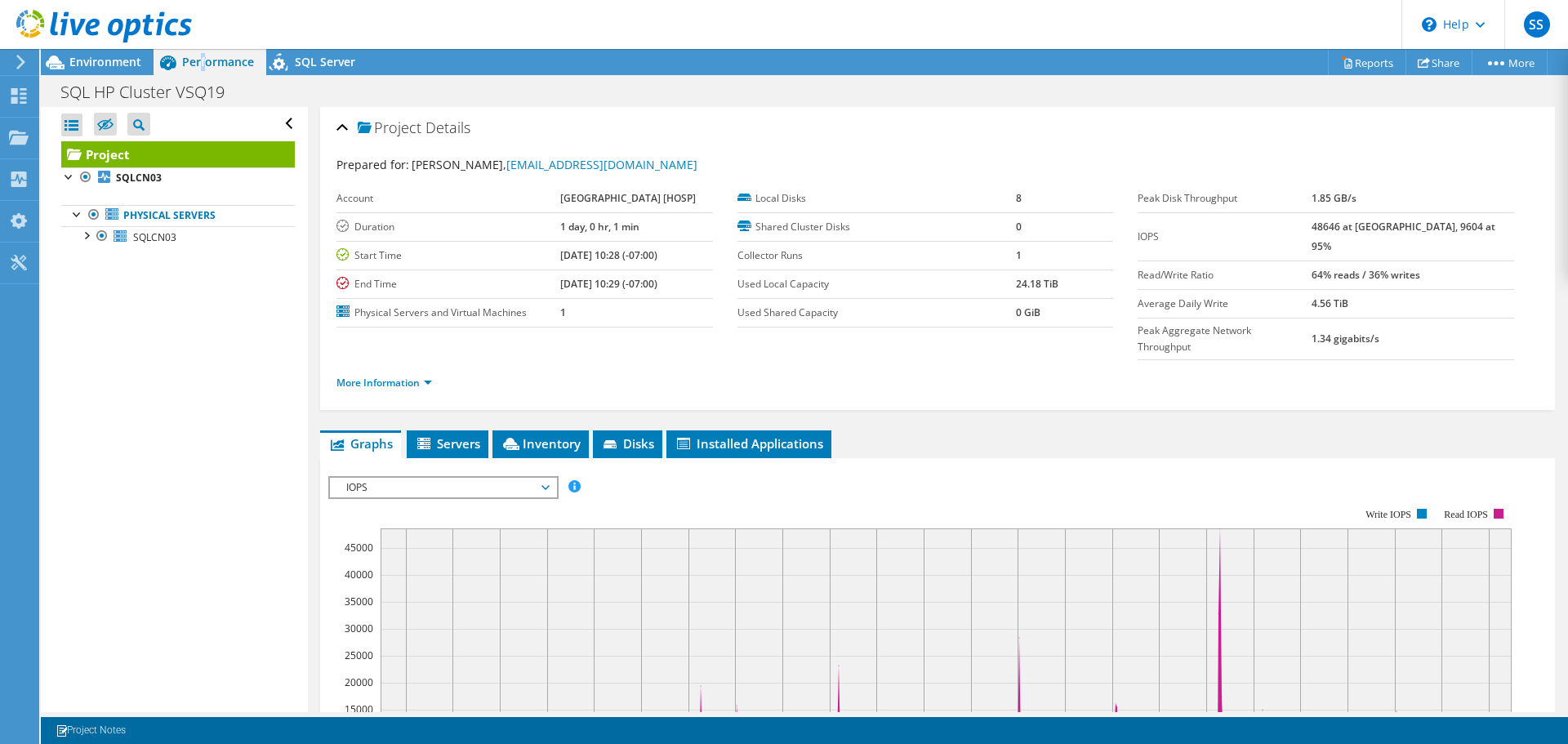
drag, startPoint x: 1358, startPoint y: 227, endPoint x: 1343, endPoint y: 227, distance: 15.0
click at [1343, 227] on tr "IOPS 48646 at Peak, 9604 at 95%" at bounding box center [1325, 236] width 377 height 48
click at [1348, 296] on b "4.56 TiB" at bounding box center [1329, 304] width 37 height 14
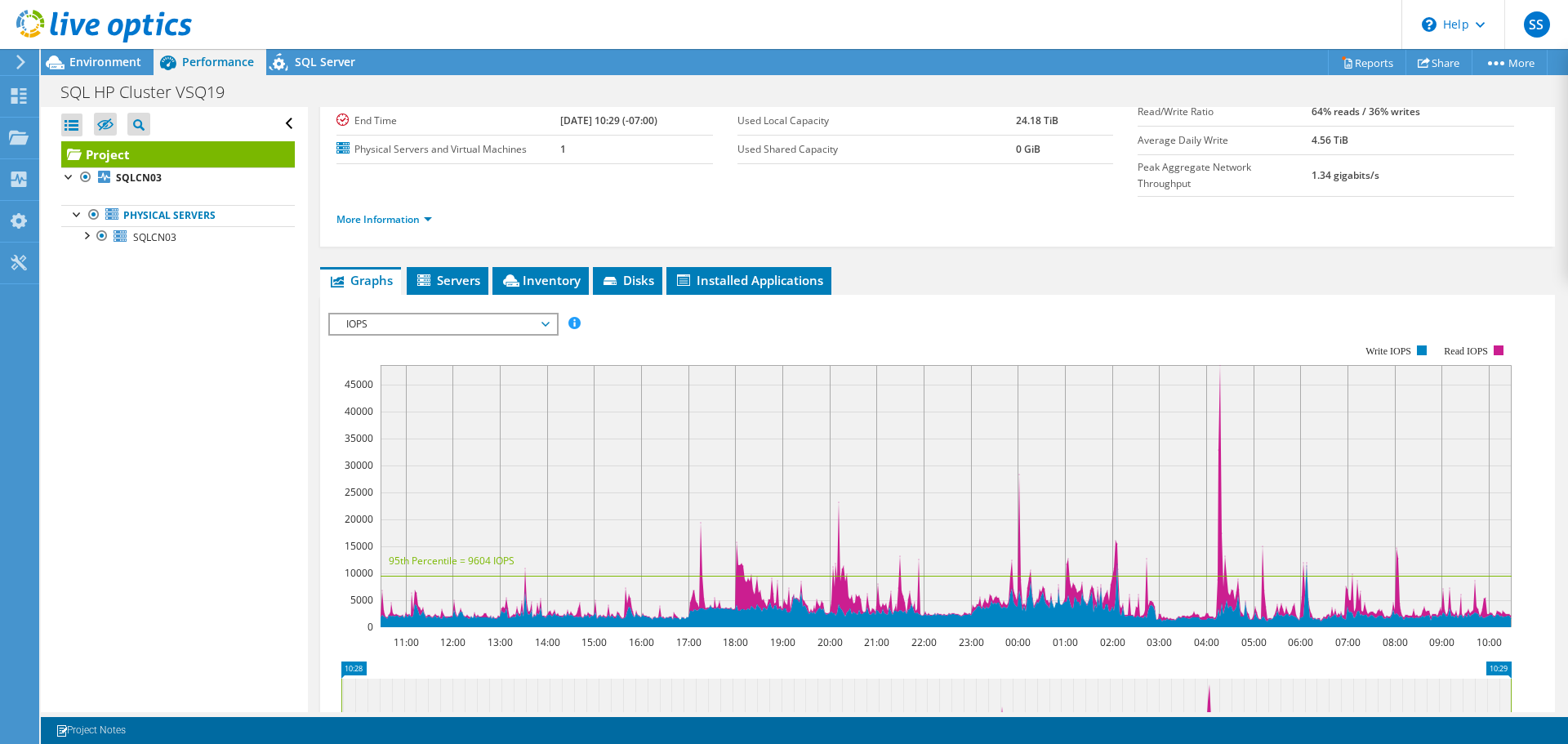
scroll to position [81, 0]
